Goal: Communication & Community: Answer question/provide support

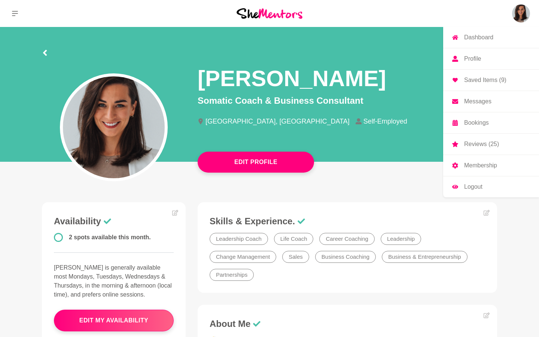
click at [513, 15] on img at bounding box center [521, 13] width 18 height 18
click at [470, 103] on p "Messages" at bounding box center [477, 101] width 27 height 6
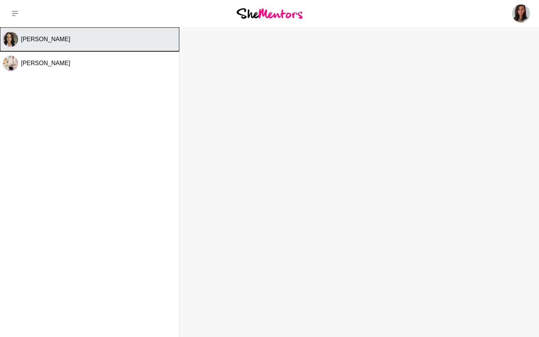
click at [65, 42] on span "[PERSON_NAME]" at bounding box center [45, 39] width 49 height 6
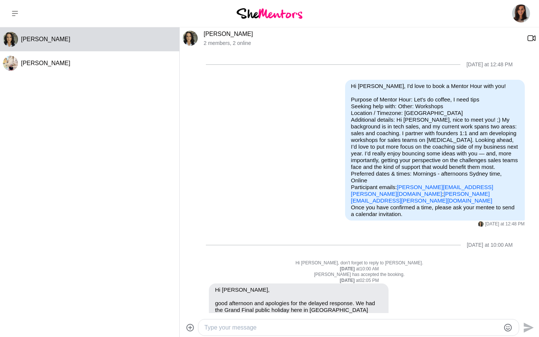
scroll to position [141, 0]
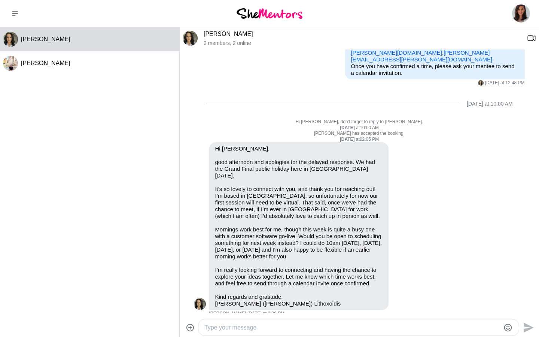
click at [252, 325] on textarea "Type your message" at bounding box center [352, 327] width 296 height 9
type textarea "J"
click at [230, 327] on textarea "Hi [PERSON_NAME], Apologise" at bounding box center [352, 327] width 296 height 9
click at [236, 325] on textarea "Hi [PERSON_NAME], apologise" at bounding box center [352, 327] width 296 height 9
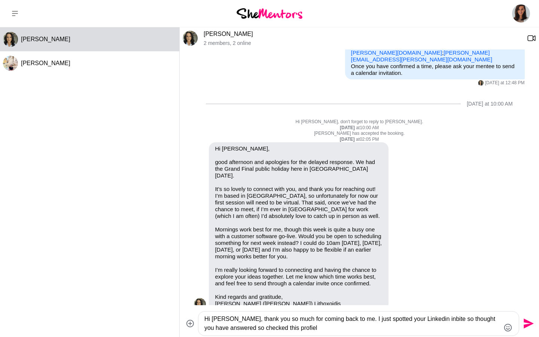
type textarea "Hi [PERSON_NAME], thank you so much for coming back to me. I just spotted your …"
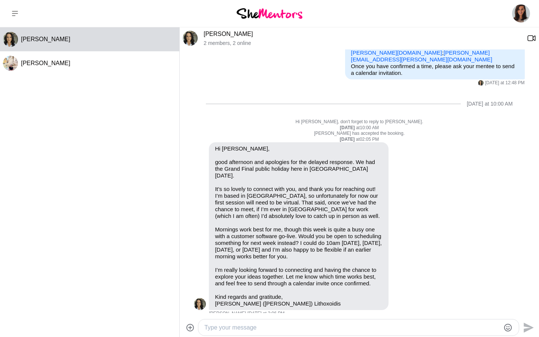
scroll to position [207, 0]
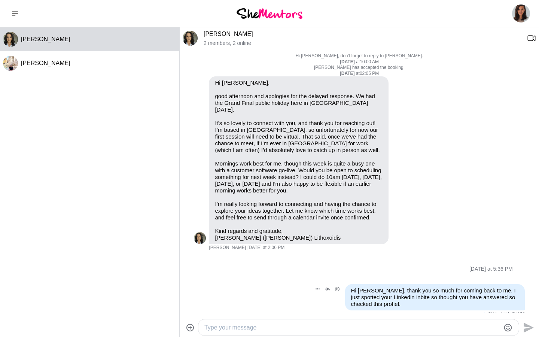
click at [405, 295] on p "Hi [PERSON_NAME], thank you so much for coming back to me. I just spotted your …" at bounding box center [435, 297] width 168 height 20
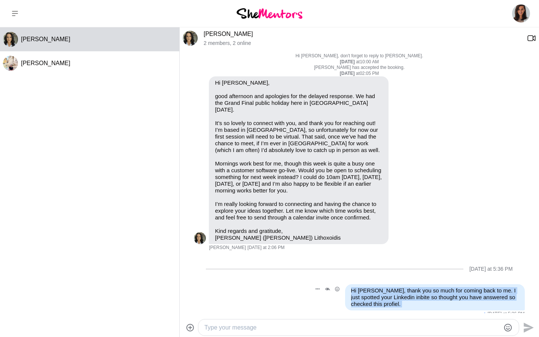
click at [405, 295] on p "Hi [PERSON_NAME], thank you so much for coming back to me. I just spotted your …" at bounding box center [435, 297] width 168 height 20
copy div "Hi [PERSON_NAME], thank you so much for coming back to me. I just spotted your …"
click at [318, 284] on button "Open Message Actions Menu" at bounding box center [318, 289] width 10 height 10
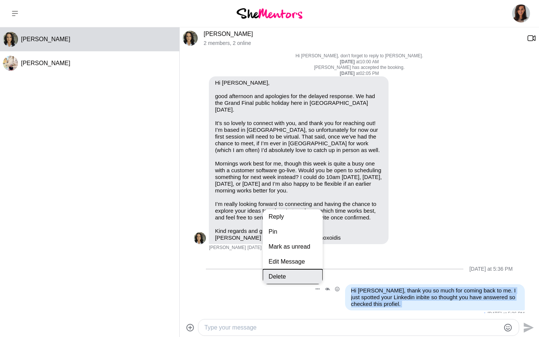
click at [303, 269] on button "Delete" at bounding box center [293, 276] width 60 height 15
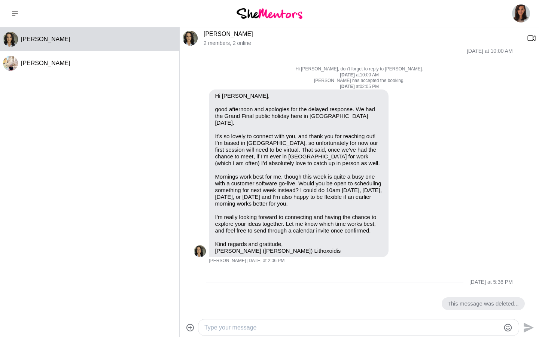
scroll to position [187, 0]
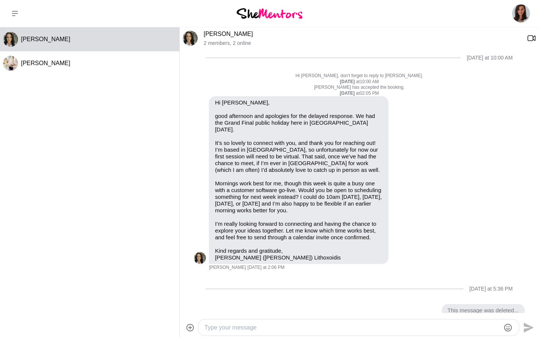
click at [221, 330] on textarea "Type your message" at bounding box center [352, 327] width 296 height 9
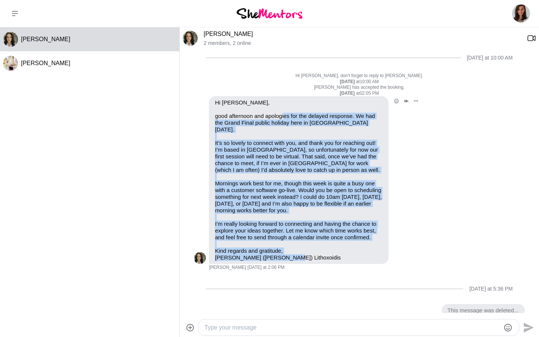
drag, startPoint x: 286, startPoint y: 119, endPoint x: 320, endPoint y: 253, distance: 138.3
click at [320, 253] on div "Hi [PERSON_NAME], good afternoon and apologies for the delayed response. We had…" at bounding box center [299, 180] width 168 height 162
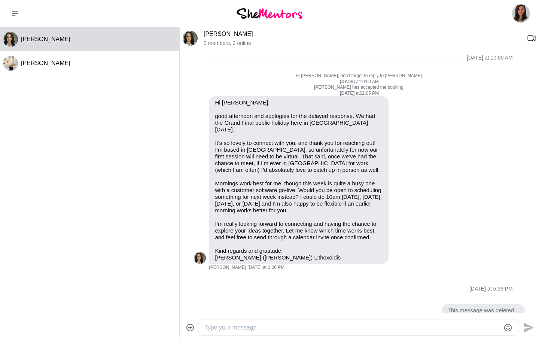
click at [224, 325] on textarea "Type your message" at bounding box center [352, 327] width 296 height 9
paste textarea "Hi [PERSON_NAME], thank you so much for getting back to me. I just noticed your…"
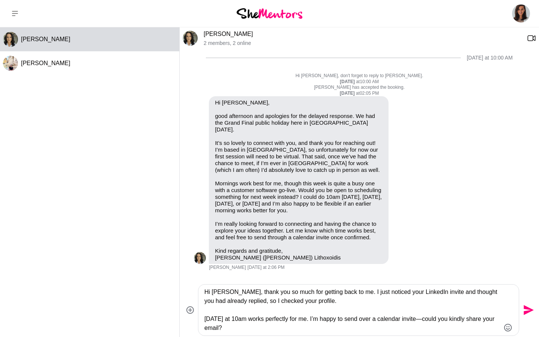
click at [287, 300] on textarea "Hi [PERSON_NAME], thank you so much for getting back to me. I just noticed your…" at bounding box center [352, 310] width 296 height 45
click at [349, 303] on textarea "Hi [PERSON_NAME], thank you so much for getting back to me. I just noticed your…" at bounding box center [352, 310] width 296 height 45
type textarea "Hi [PERSON_NAME], thank you so much for getting back to me. I just noticed your…"
click at [531, 308] on icon "Send" at bounding box center [528, 310] width 12 height 12
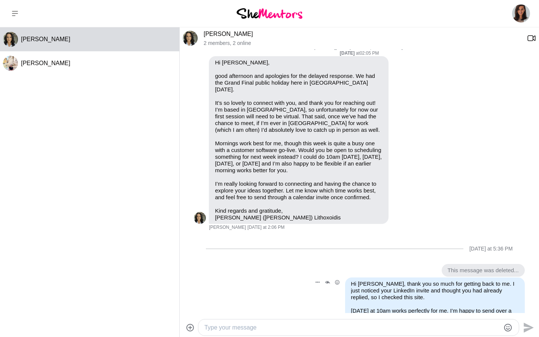
scroll to position [241, 0]
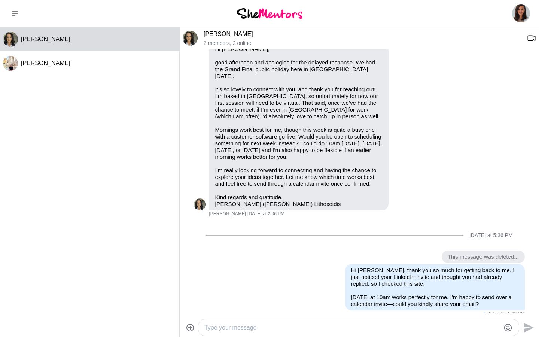
click at [237, 35] on link "[PERSON_NAME]" at bounding box center [228, 34] width 49 height 6
